Goal: Task Accomplishment & Management: Manage account settings

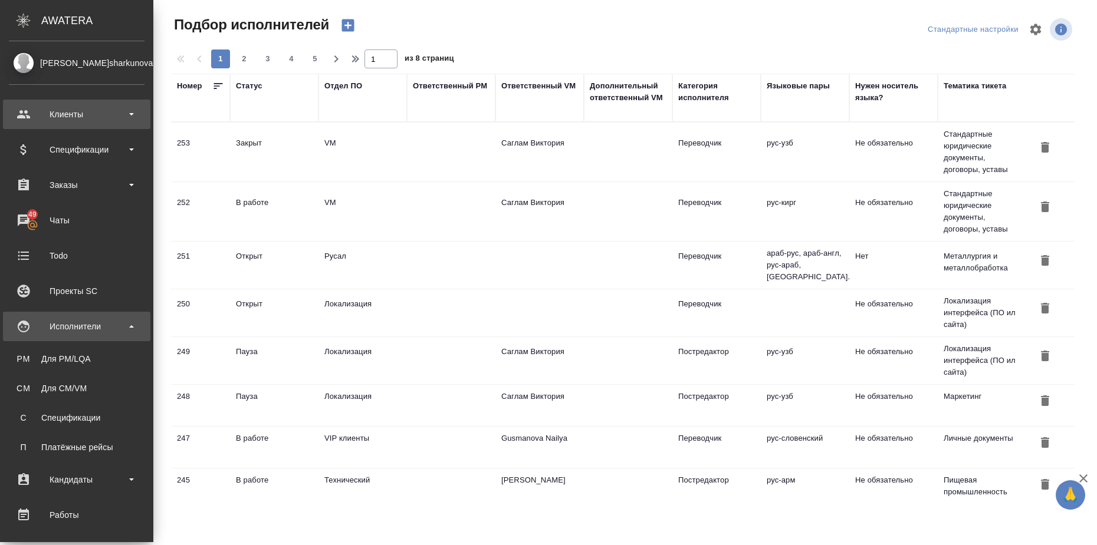
click at [99, 112] on div "Клиенты" at bounding box center [77, 115] width 136 height 18
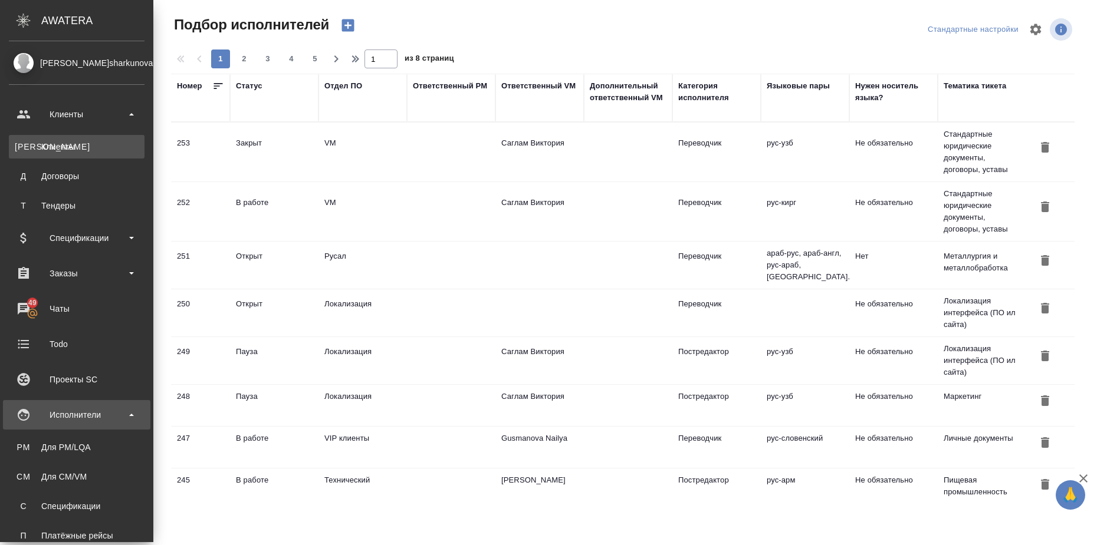
click at [85, 143] on div "Клиенты" at bounding box center [77, 147] width 124 height 12
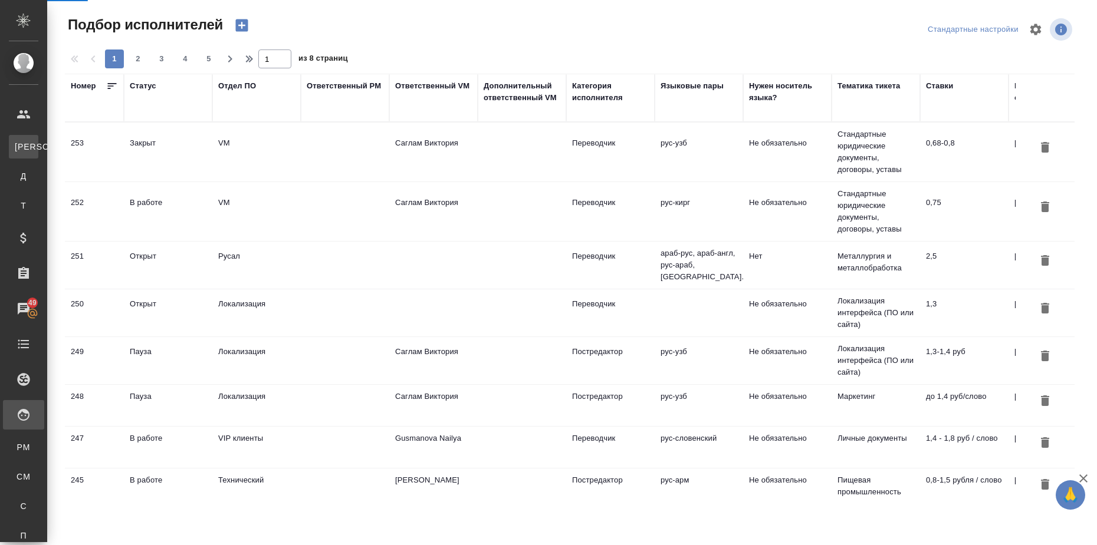
select select "RU"
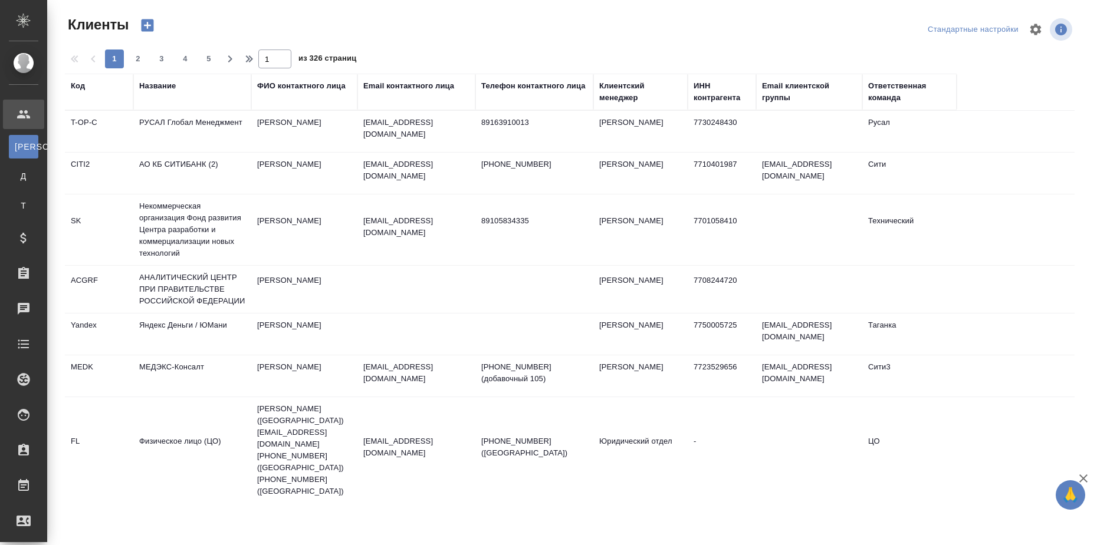
click at [186, 159] on td "АО КБ СИТИБАНК (2)" at bounding box center [192, 173] width 118 height 41
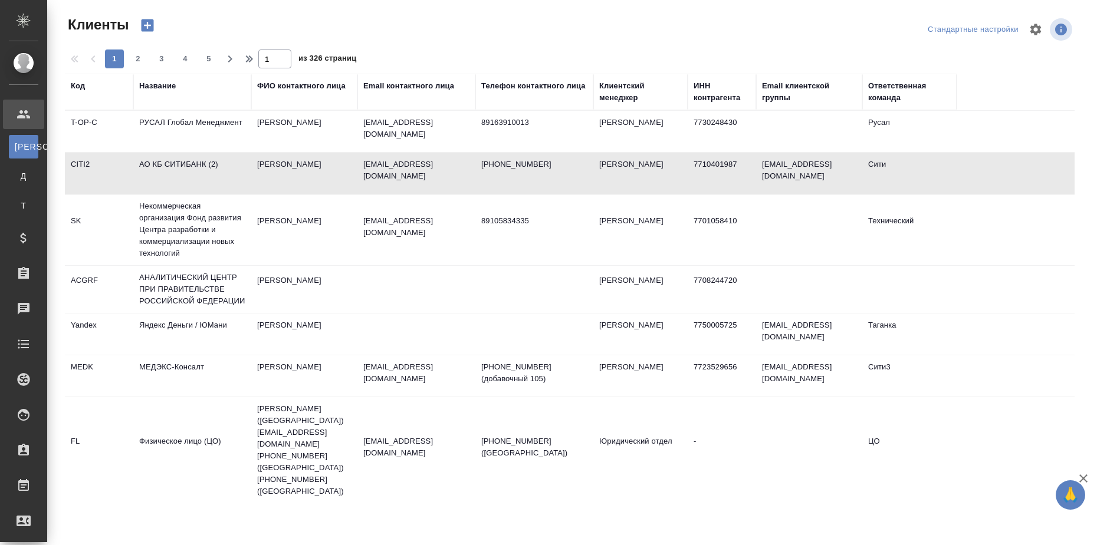
click at [186, 159] on td "АО КБ СИТИБАНК (2)" at bounding box center [192, 173] width 118 height 41
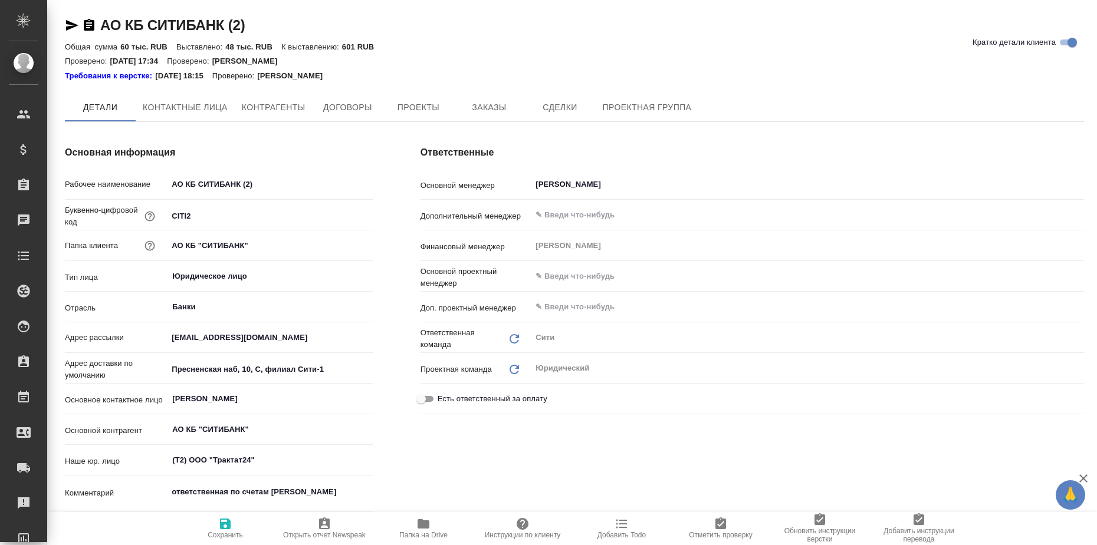
type \(спецификации\)-0 "КЦ (спецификации)"
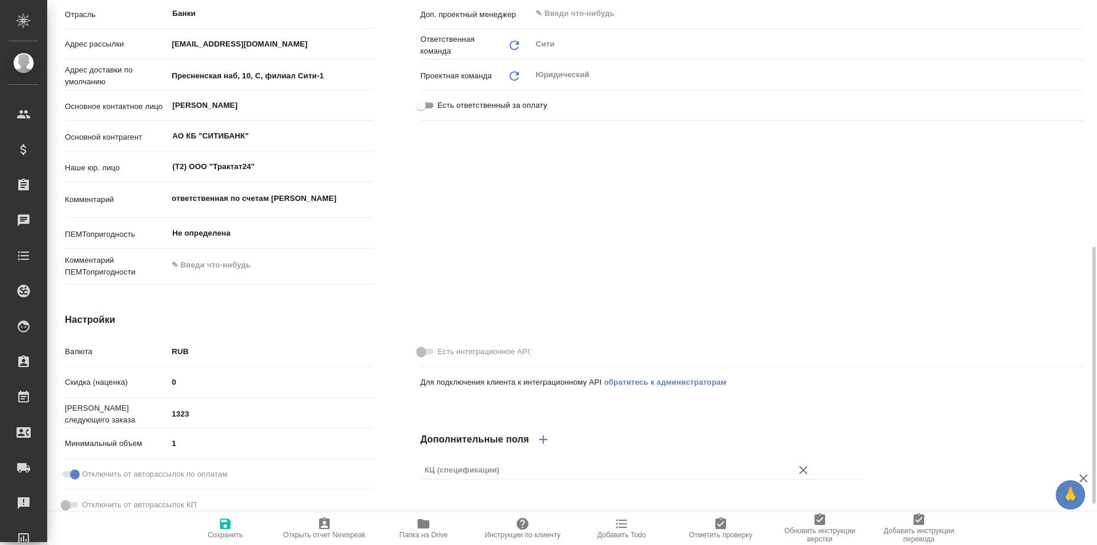
scroll to position [516, 0]
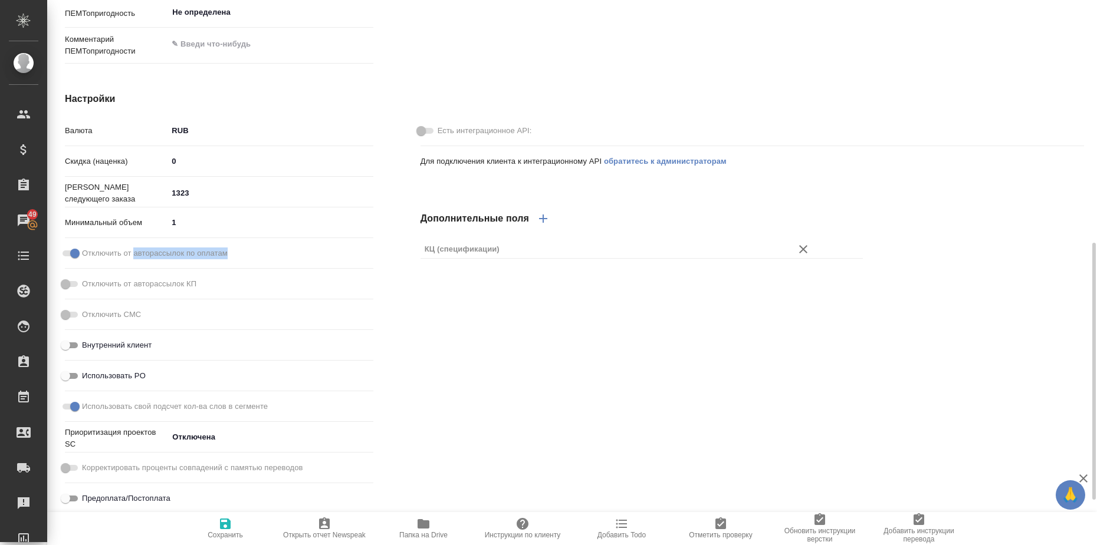
drag, startPoint x: 232, startPoint y: 256, endPoint x: 135, endPoint y: 257, distance: 96.7
click at [135, 257] on div "Отключить от авторассылок по оплатам" at bounding box center [219, 253] width 308 height 21
copy span "авторассылок по оплатам"
